Goal: Information Seeking & Learning: Understand process/instructions

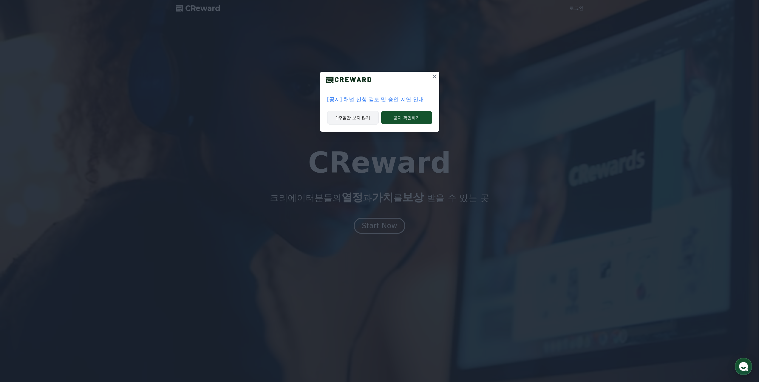
click at [352, 116] on button "1주일간 보지 않기" at bounding box center [353, 118] width 52 height 14
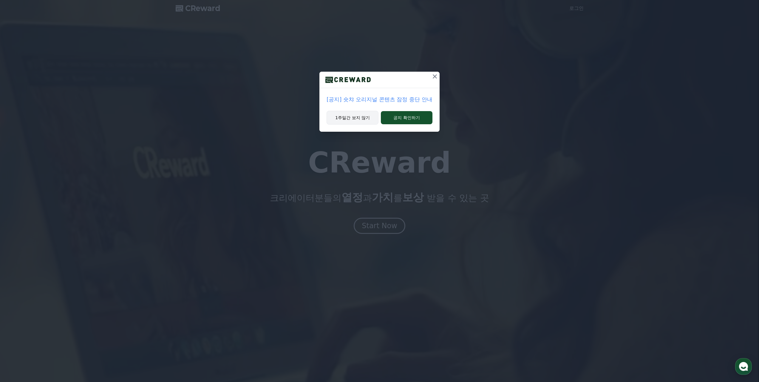
click at [365, 117] on button "1주일간 보지 않기" at bounding box center [353, 118] width 52 height 14
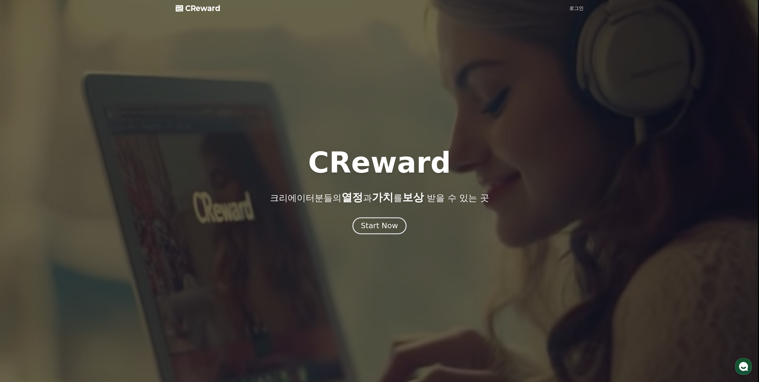
click at [379, 222] on div "Start Now" at bounding box center [379, 226] width 37 height 10
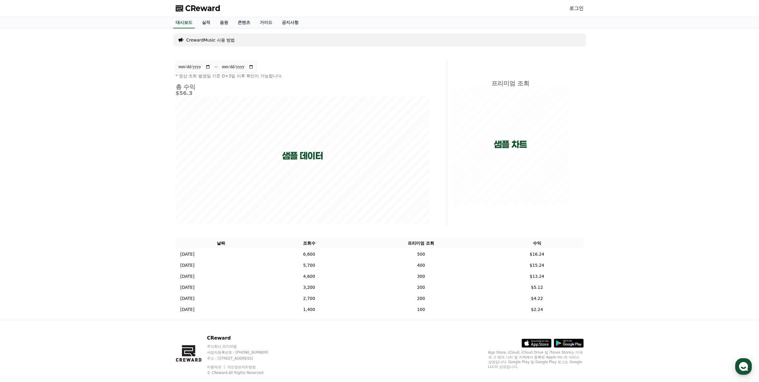
click at [572, 5] on link "로그인" at bounding box center [577, 8] width 14 height 7
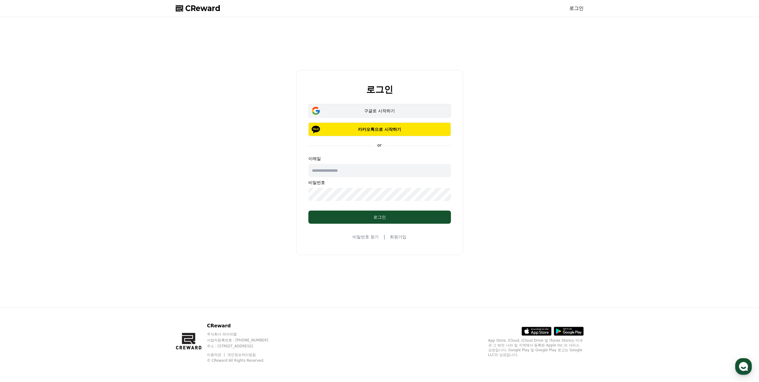
click at [372, 115] on button "구글로 시작하기" at bounding box center [380, 111] width 143 height 14
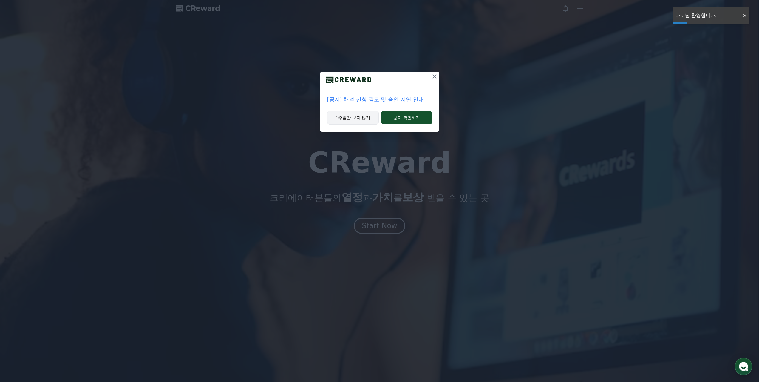
click at [361, 116] on button "1주일간 보지 않기" at bounding box center [353, 118] width 52 height 14
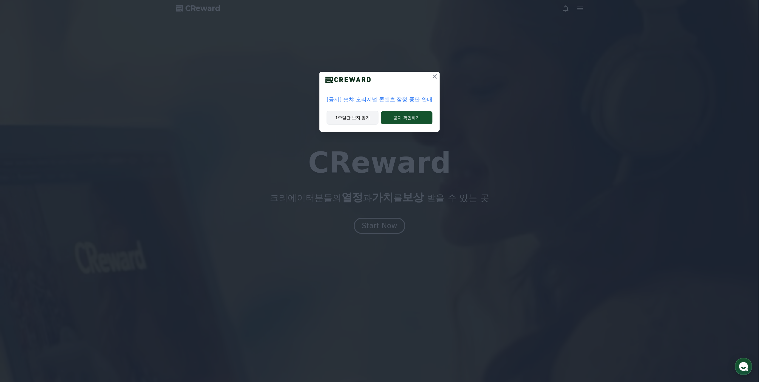
click at [350, 116] on button "1주일간 보지 않기" at bounding box center [353, 118] width 52 height 14
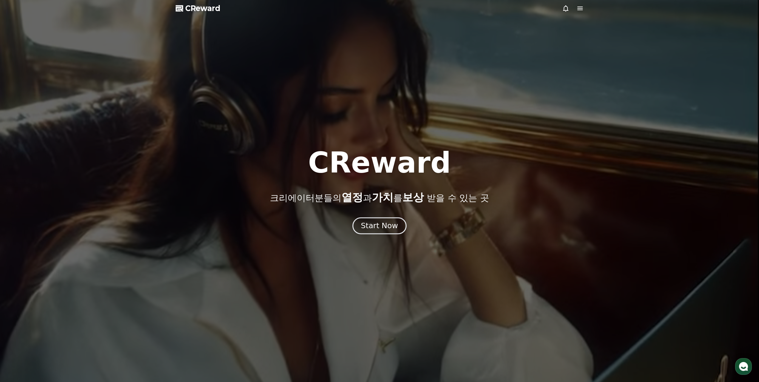
click at [373, 228] on div "Start Now" at bounding box center [379, 226] width 37 height 10
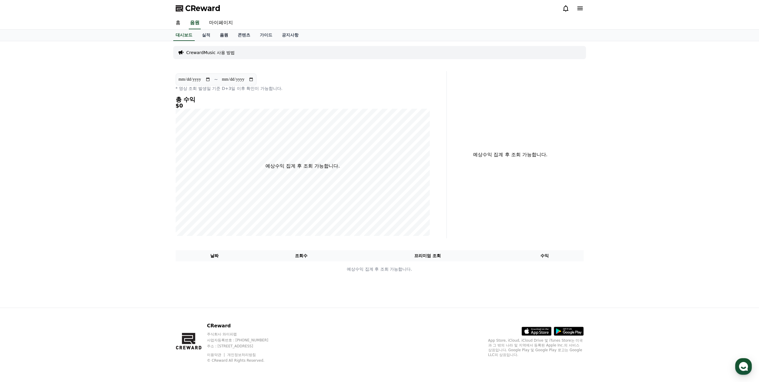
click at [220, 37] on link "음원" at bounding box center [224, 35] width 18 height 11
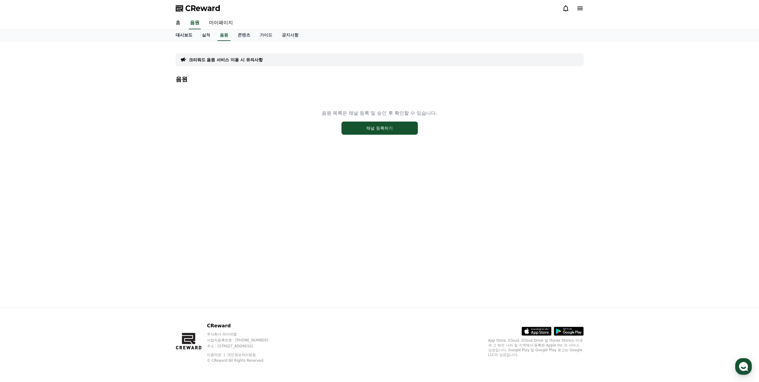
click at [181, 35] on link "대시보드" at bounding box center [184, 35] width 26 height 11
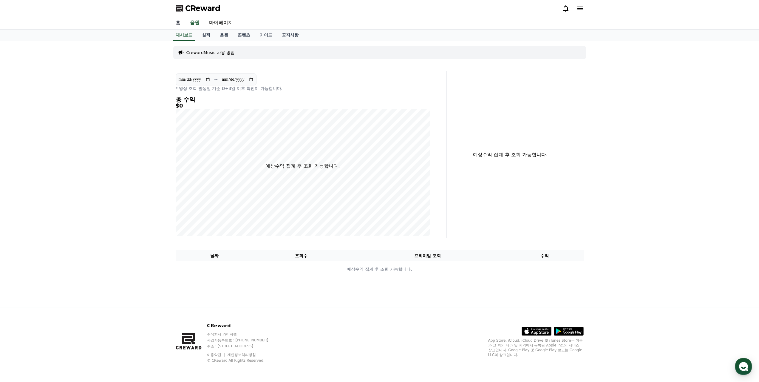
click at [177, 19] on link "홈" at bounding box center [178, 23] width 14 height 13
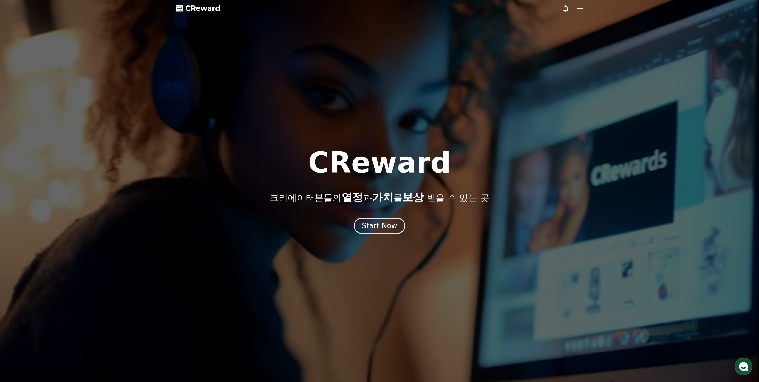
click at [179, 10] on polygon at bounding box center [179, 8] width 7 height 6
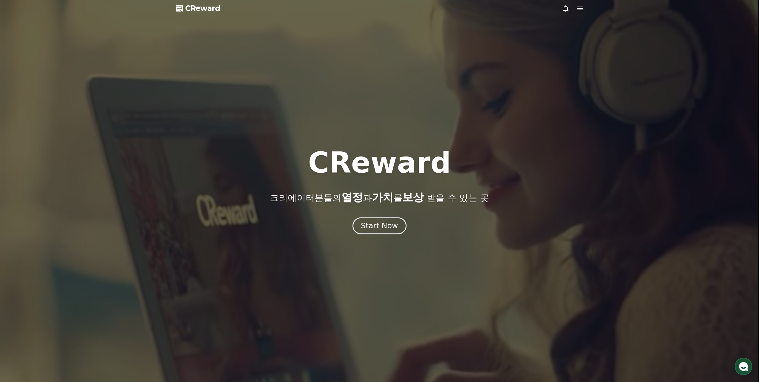
click at [383, 228] on div "Start Now" at bounding box center [379, 226] width 37 height 10
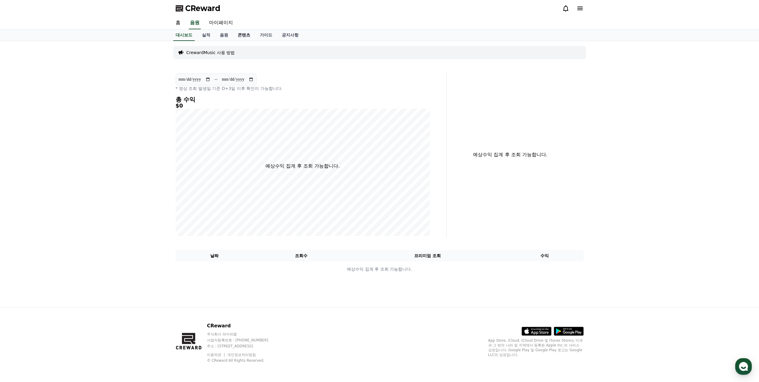
click at [242, 36] on link "콘텐츠" at bounding box center [244, 35] width 22 height 11
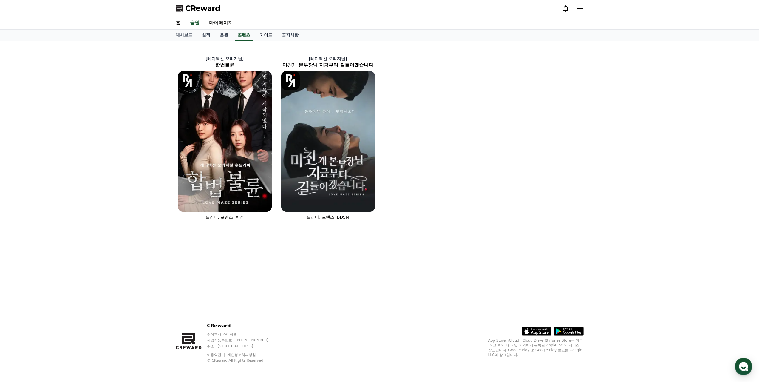
click at [272, 35] on link "가이드" at bounding box center [266, 35] width 22 height 11
